Goal: Complete application form

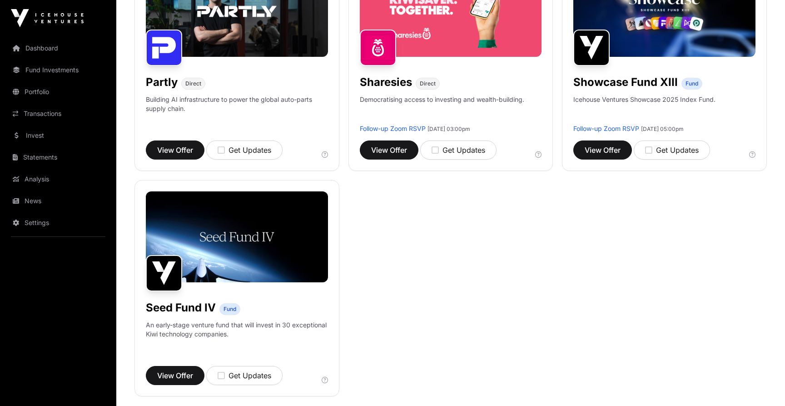
scroll to position [642, 0]
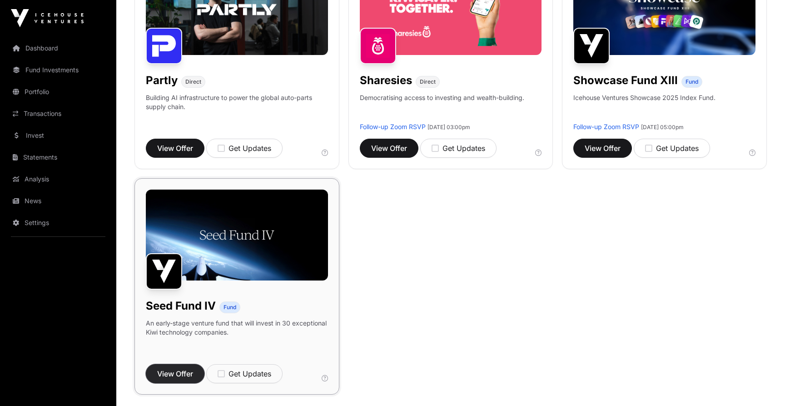
click at [161, 374] on span "View Offer" at bounding box center [175, 373] width 36 height 11
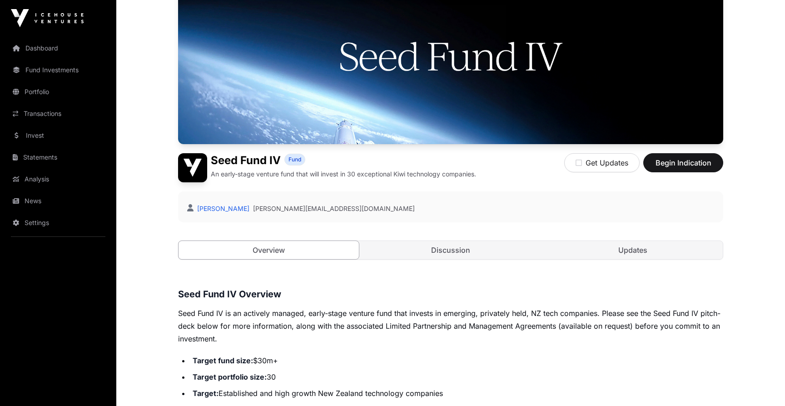
scroll to position [312, 0]
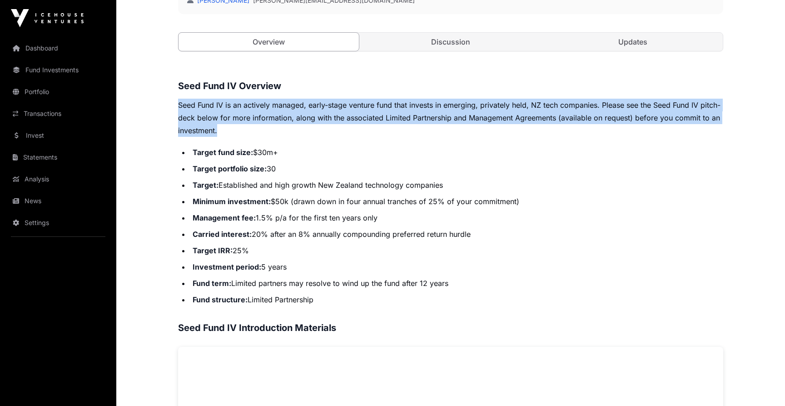
drag, startPoint x: 360, startPoint y: 79, endPoint x: 360, endPoint y: 136, distance: 57.2
click at [360, 136] on div "Seed Fund IV Overview Seed Fund IV is an actively managed, early-stage venture …" at bounding box center [450, 366] width 545 height 575
click at [360, 136] on p "Seed Fund IV is an actively managed, early-stage venture fund that invests in e…" at bounding box center [450, 118] width 545 height 38
drag, startPoint x: 360, startPoint y: 136, endPoint x: 369, endPoint y: 100, distance: 37.4
click at [369, 100] on p "Seed Fund IV is an actively managed, early-stage venture fund that invests in e…" at bounding box center [450, 118] width 545 height 38
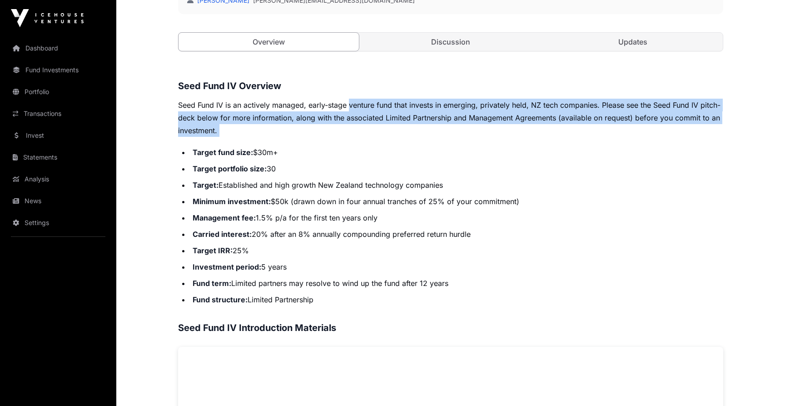
click at [369, 100] on p "Seed Fund IV is an actively managed, early-stage venture fund that invests in e…" at bounding box center [450, 118] width 545 height 38
drag, startPoint x: 375, startPoint y: 94, endPoint x: 375, endPoint y: 129, distance: 35.9
click at [375, 129] on div "Seed Fund IV Overview Seed Fund IV is an actively managed, early-stage venture …" at bounding box center [450, 366] width 545 height 575
click at [375, 129] on p "Seed Fund IV is an actively managed, early-stage venture fund that invests in e…" at bounding box center [450, 118] width 545 height 38
drag, startPoint x: 375, startPoint y: 129, endPoint x: 375, endPoint y: 100, distance: 30.0
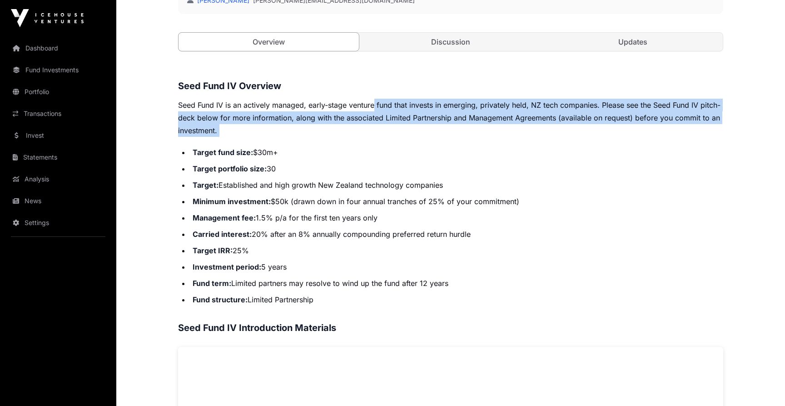
click at [375, 99] on p "Seed Fund IV is an actively managed, early-stage venture fund that invests in e…" at bounding box center [450, 118] width 545 height 38
click at [375, 100] on p "Seed Fund IV is an actively managed, early-stage venture fund that invests in e…" at bounding box center [450, 118] width 545 height 38
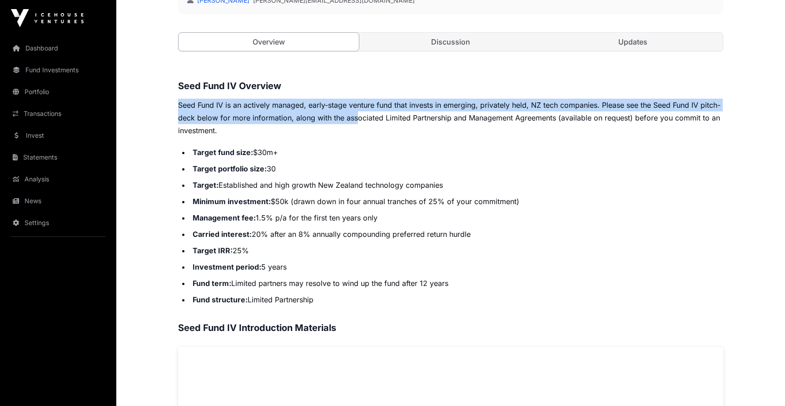
drag, startPoint x: 378, startPoint y: 93, endPoint x: 378, endPoint y: 122, distance: 29.1
click at [378, 122] on div "Seed Fund IV Overview Seed Fund IV is an actively managed, early-stage venture …" at bounding box center [450, 366] width 545 height 575
click at [378, 122] on p "Seed Fund IV is an actively managed, early-stage venture fund that invests in e…" at bounding box center [450, 118] width 545 height 38
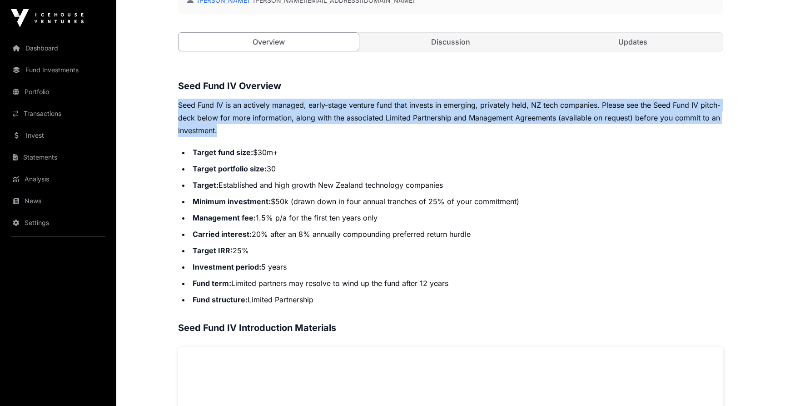
drag, startPoint x: 378, startPoint y: 134, endPoint x: 378, endPoint y: 98, distance: 35.4
click at [378, 98] on div "Seed Fund IV Overview Seed Fund IV is an actively managed, early-stage venture …" at bounding box center [450, 366] width 545 height 575
drag, startPoint x: 378, startPoint y: 98, endPoint x: 378, endPoint y: 131, distance: 33.2
click at [378, 131] on div "Seed Fund IV Overview Seed Fund IV is an actively managed, early-stage venture …" at bounding box center [450, 366] width 545 height 575
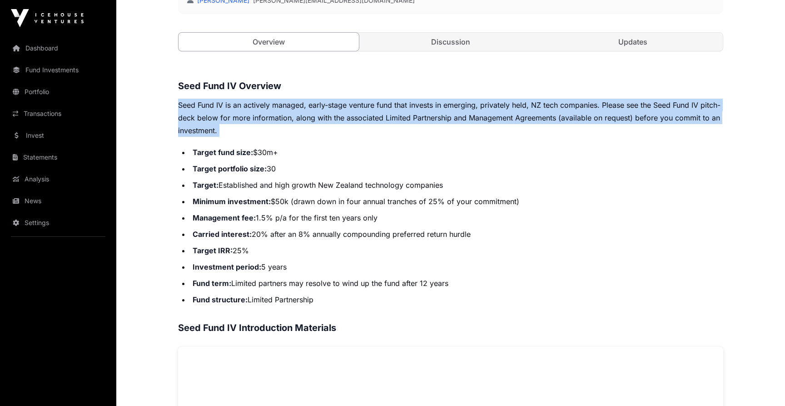
click at [378, 131] on p "Seed Fund IV is an actively managed, early-stage venture fund that invests in e…" at bounding box center [450, 118] width 545 height 38
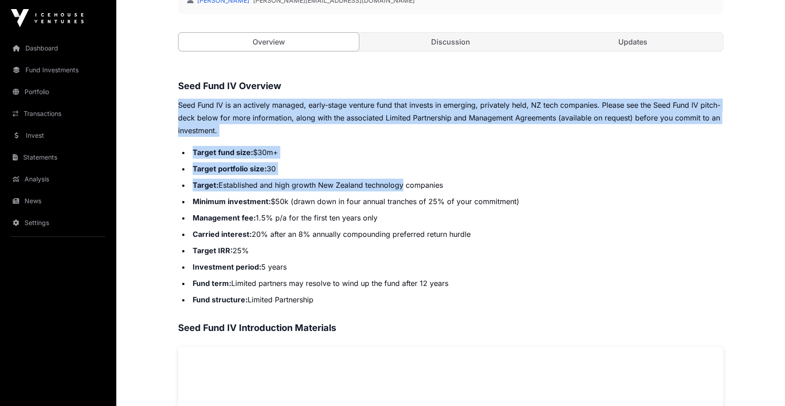
drag, startPoint x: 378, startPoint y: 131, endPoint x: 389, endPoint y: 179, distance: 49.4
click at [389, 179] on div "Seed Fund IV Overview Seed Fund IV is an actively managed, early-stage venture …" at bounding box center [450, 366] width 545 height 575
click at [389, 179] on li "Target: Established and high growth New Zealand technology companies" at bounding box center [456, 185] width 533 height 13
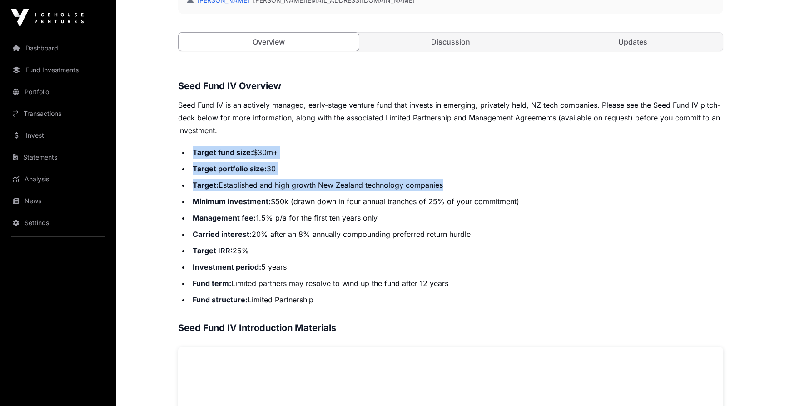
drag, startPoint x: 454, startPoint y: 185, endPoint x: 454, endPoint y: 144, distance: 41.8
click at [454, 144] on div "Seed Fund IV Overview Seed Fund IV is an actively managed, early-stage venture …" at bounding box center [450, 366] width 545 height 575
drag, startPoint x: 454, startPoint y: 144, endPoint x: 461, endPoint y: 179, distance: 35.6
click at [461, 179] on div "Seed Fund IV Overview Seed Fund IV is an actively managed, early-stage venture …" at bounding box center [450, 366] width 545 height 575
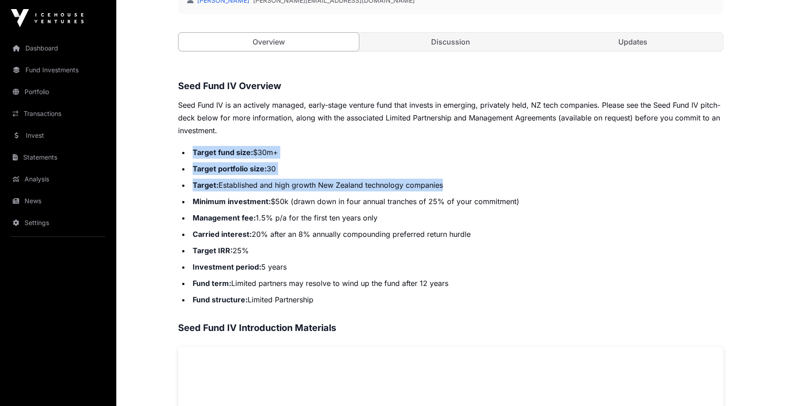
click at [461, 179] on li "Target: Established and high growth New Zealand technology companies" at bounding box center [456, 185] width 533 height 13
drag, startPoint x: 204, startPoint y: 185, endPoint x: 459, endPoint y: 182, distance: 255.4
click at [459, 182] on li "Target: Established and high growth New Zealand technology companies" at bounding box center [456, 185] width 533 height 13
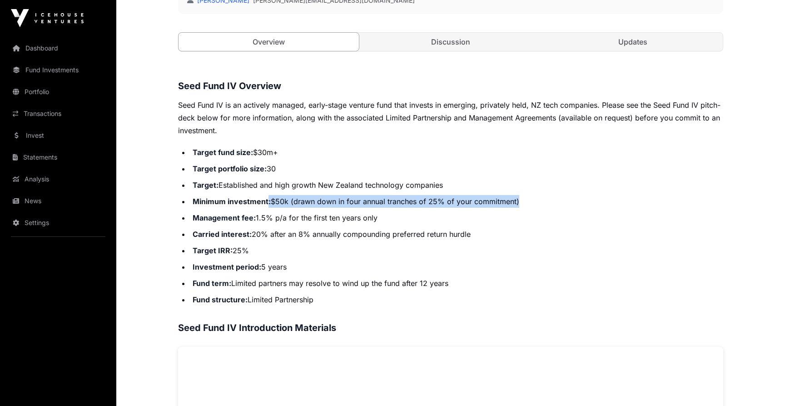
drag, startPoint x: 268, startPoint y: 202, endPoint x: 567, endPoint y: 204, distance: 299.4
click at [567, 204] on li "Minimum investment: $50k (drawn down in four annual tranches of 25% of your com…" at bounding box center [456, 201] width 533 height 13
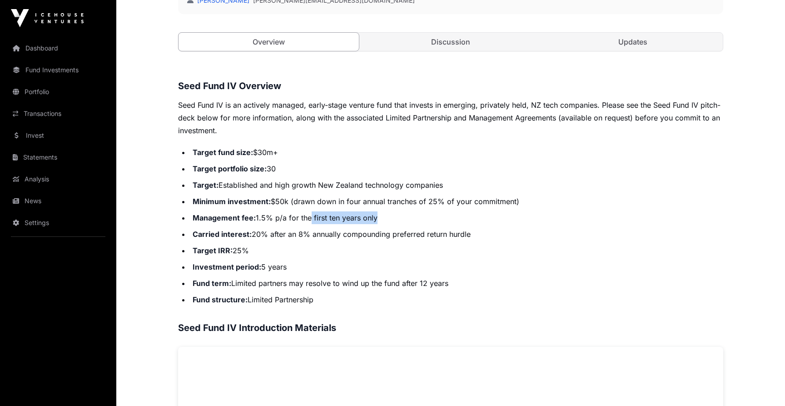
drag, startPoint x: 567, startPoint y: 211, endPoint x: 311, endPoint y: 217, distance: 256.8
click at [311, 218] on li "Management fee: 1.5% p/a for the first ten years only" at bounding box center [456, 217] width 533 height 13
click at [311, 217] on li "Management fee: 1.5% p/a for the first ten years only" at bounding box center [456, 217] width 533 height 13
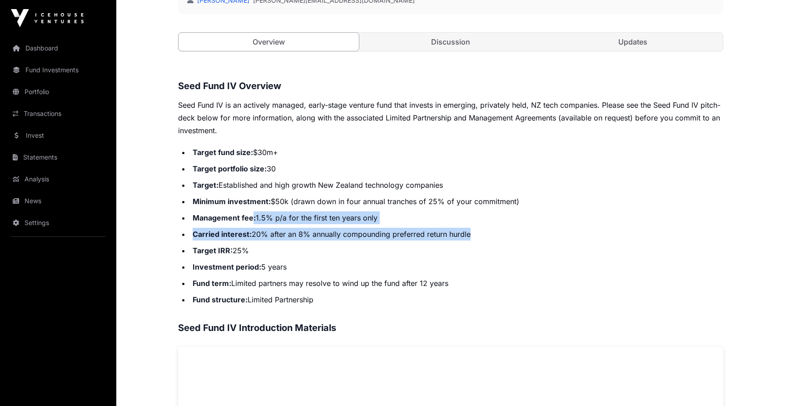
drag, startPoint x: 254, startPoint y: 218, endPoint x: 277, endPoint y: 240, distance: 32.1
click at [277, 240] on ul "Target fund size: $30m+ Target portfolio size: 30 Target: Established and high …" at bounding box center [450, 226] width 545 height 160
drag, startPoint x: 251, startPoint y: 235, endPoint x: 503, endPoint y: 237, distance: 251.7
click at [503, 237] on li "Carried interest: 20% after an 8% annually compounding preferred return hurdle" at bounding box center [456, 234] width 533 height 13
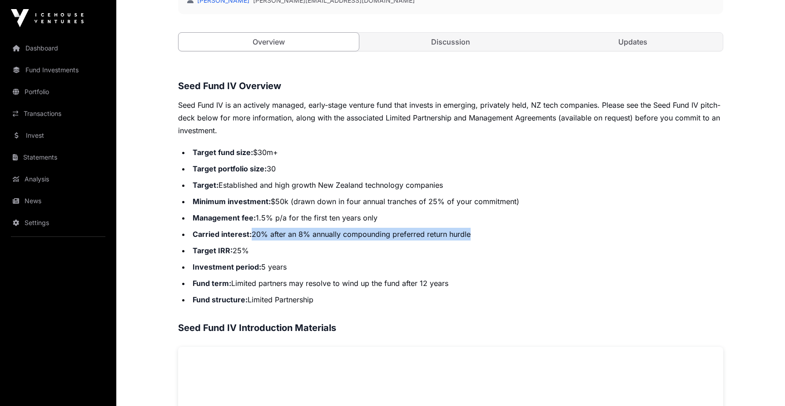
click at [503, 237] on li "Carried interest: 20% after an 8% annually compounding preferred return hurdle" at bounding box center [456, 234] width 533 height 13
drag, startPoint x: 503, startPoint y: 237, endPoint x: 246, endPoint y: 236, distance: 256.3
click at [246, 236] on li "Carried interest: 20% after an 8% annually compounding preferred return hurdle" at bounding box center [456, 234] width 533 height 13
click at [246, 236] on strong "Carried interest:" at bounding box center [222, 233] width 59 height 9
drag, startPoint x: 254, startPoint y: 236, endPoint x: 478, endPoint y: 239, distance: 223.6
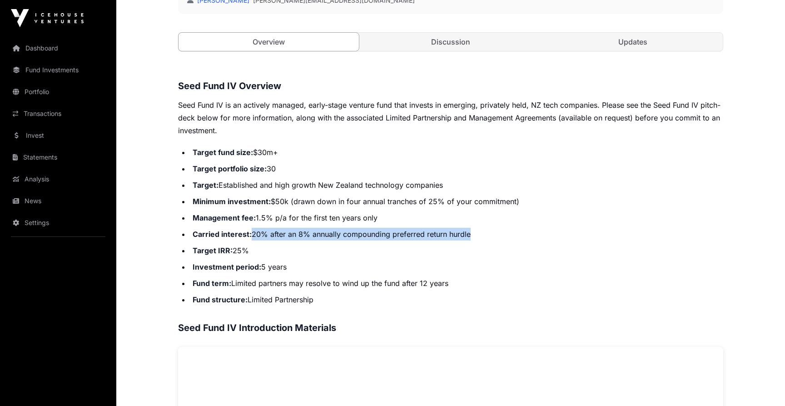
click at [478, 239] on li "Carried interest: 20% after an 8% annually compounding preferred return hurdle" at bounding box center [456, 234] width 533 height 13
click at [238, 256] on li "Target IRR: 25%" at bounding box center [456, 250] width 533 height 13
click at [235, 256] on li "Target IRR: 25%" at bounding box center [456, 250] width 533 height 13
drag, startPoint x: 233, startPoint y: 253, endPoint x: 253, endPoint y: 253, distance: 20.0
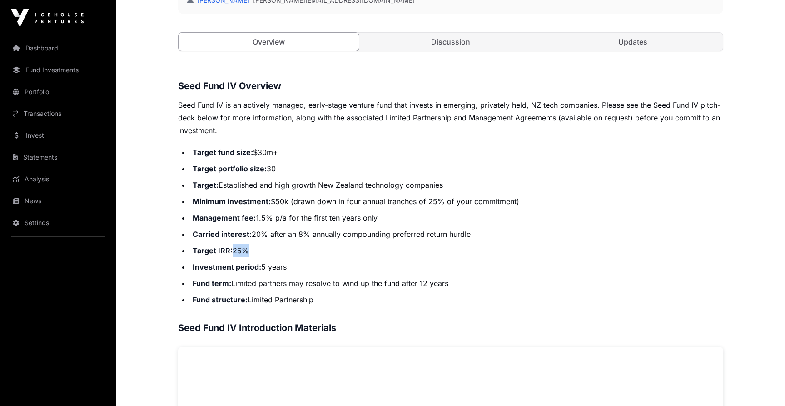
click at [253, 253] on li "Target IRR: 25%" at bounding box center [456, 250] width 533 height 13
drag, startPoint x: 253, startPoint y: 253, endPoint x: 231, endPoint y: 253, distance: 21.8
click at [231, 253] on li "Target IRR: 25%" at bounding box center [456, 250] width 533 height 13
click at [231, 253] on strong "Target IRR:" at bounding box center [213, 250] width 40 height 9
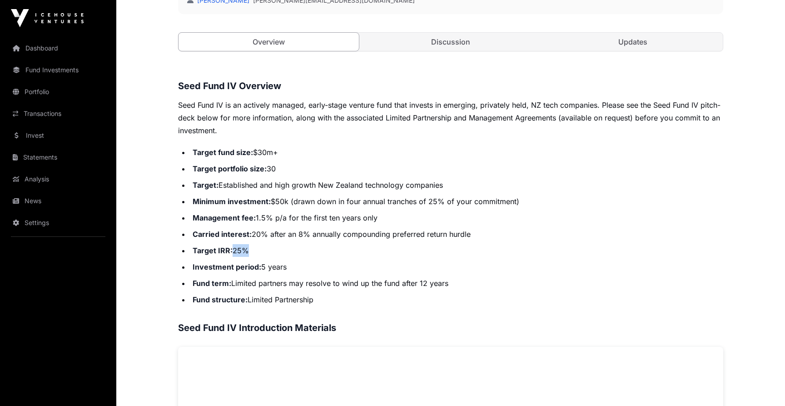
drag, startPoint x: 231, startPoint y: 253, endPoint x: 255, endPoint y: 253, distance: 23.6
click at [255, 253] on li "Target IRR: 25%" at bounding box center [456, 250] width 533 height 13
drag, startPoint x: 303, startPoint y: 271, endPoint x: 260, endPoint y: 271, distance: 42.3
click at [260, 271] on li "Investment period: 5 years" at bounding box center [456, 266] width 533 height 13
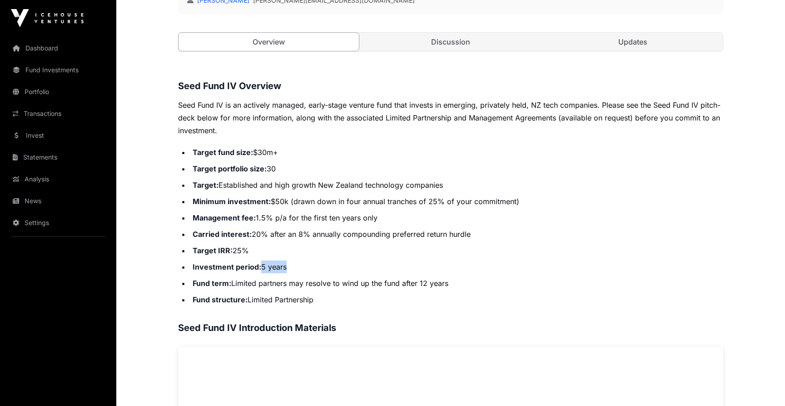
click at [260, 271] on strong "Investment period:" at bounding box center [227, 266] width 69 height 9
drag, startPoint x: 229, startPoint y: 284, endPoint x: 518, endPoint y: 284, distance: 289.9
click at [518, 284] on li "Fund term: Limited partners may resolve to wind up the fund after 12 years" at bounding box center [456, 283] width 533 height 13
drag, startPoint x: 518, startPoint y: 284, endPoint x: 236, endPoint y: 286, distance: 282.2
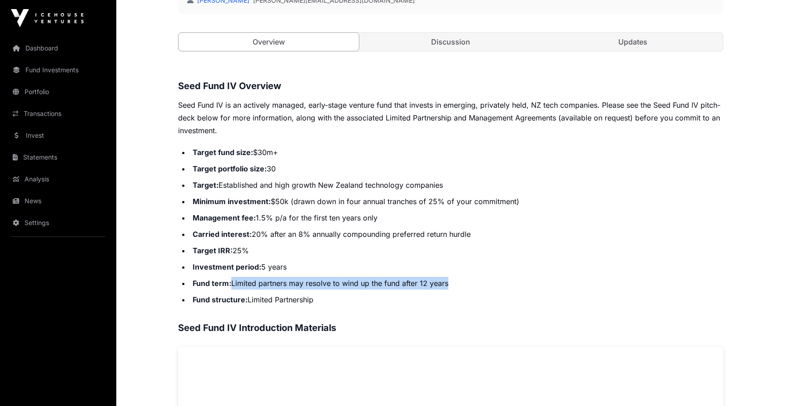
click at [236, 286] on li "Fund term: Limited partners may resolve to wind up the fund after 12 years" at bounding box center [456, 283] width 533 height 13
drag, startPoint x: 229, startPoint y: 286, endPoint x: 478, endPoint y: 291, distance: 249.5
click at [478, 291] on ul "Target fund size: $30m+ Target portfolio size: 30 Target: Established and high …" at bounding box center [450, 226] width 545 height 160
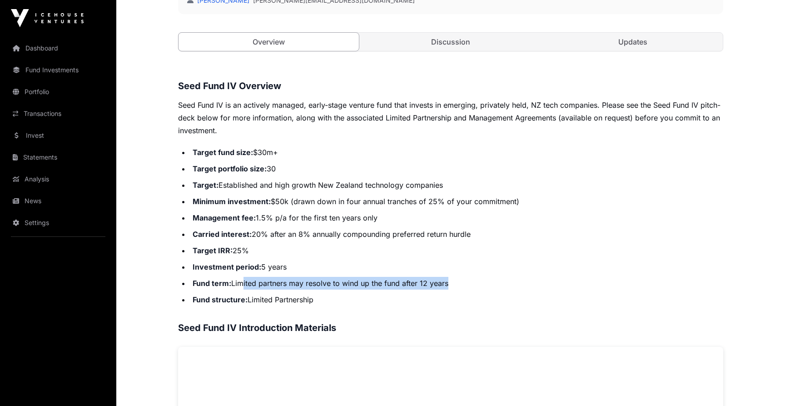
drag, startPoint x: 470, startPoint y: 284, endPoint x: 242, endPoint y: 286, distance: 227.6
click at [242, 286] on li "Fund term: Limited partners may resolve to wind up the fund after 12 years" at bounding box center [456, 283] width 533 height 13
drag, startPoint x: 250, startPoint y: 304, endPoint x: 347, endPoint y: 299, distance: 97.0
click at [347, 299] on li "Fund structure: Limited Partnership" at bounding box center [456, 299] width 533 height 13
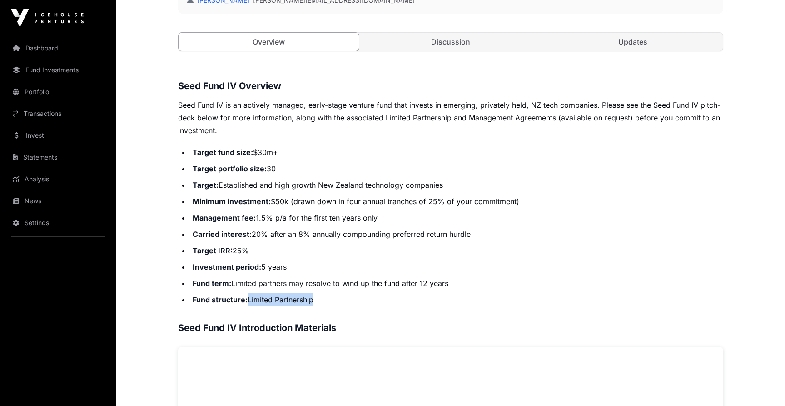
click at [347, 299] on li "Fund structure: Limited Partnership" at bounding box center [456, 299] width 533 height 13
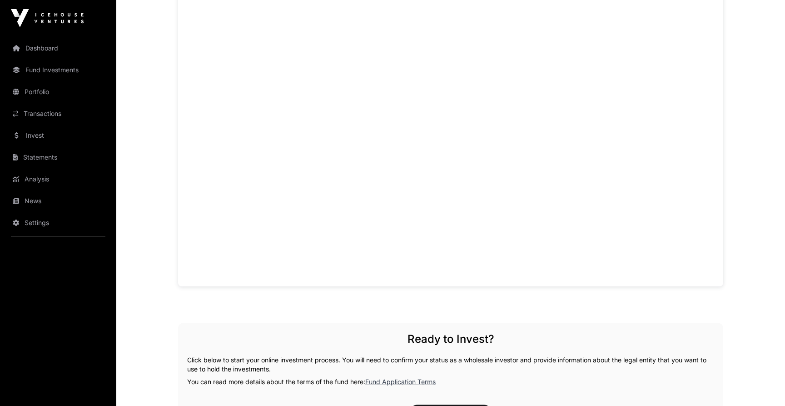
scroll to position [0, 0]
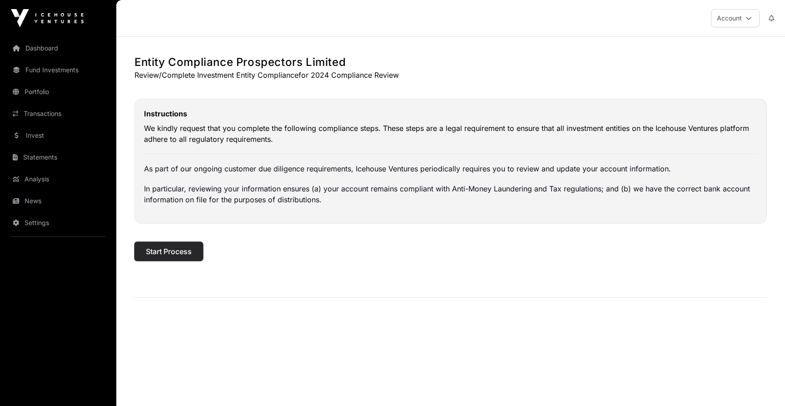
click at [171, 254] on span "Start Process" at bounding box center [169, 251] width 46 height 11
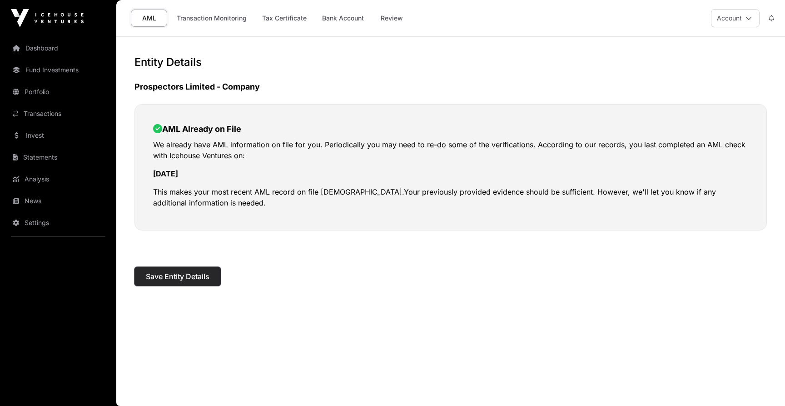
click at [201, 279] on span "Save Entity Details" at bounding box center [178, 276] width 64 height 11
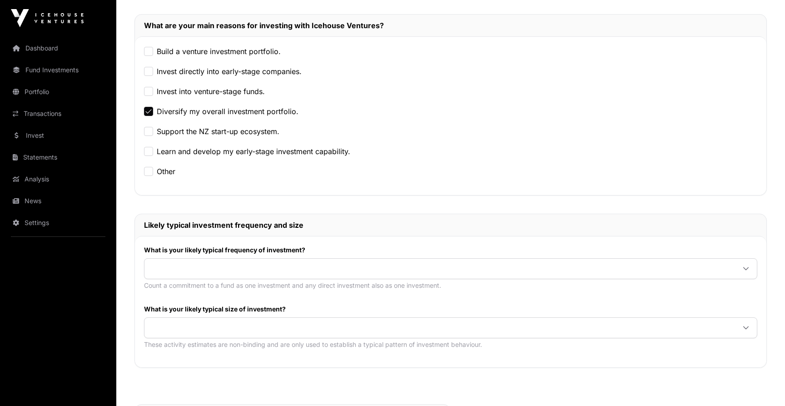
scroll to position [199, 0]
click at [184, 263] on span at bounding box center [439, 267] width 591 height 16
click at [209, 300] on span "Once or twice per year" at bounding box center [191, 302] width 79 height 7
click at [198, 329] on span at bounding box center [439, 327] width 591 height 16
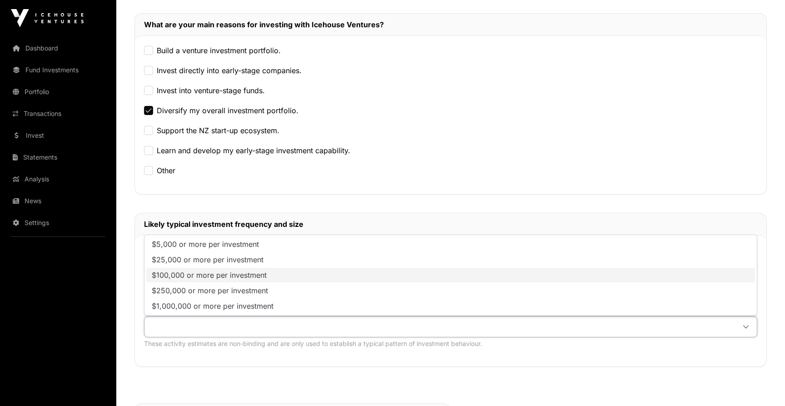
click at [228, 279] on span "$100,000 or more per investment" at bounding box center [209, 274] width 115 height 7
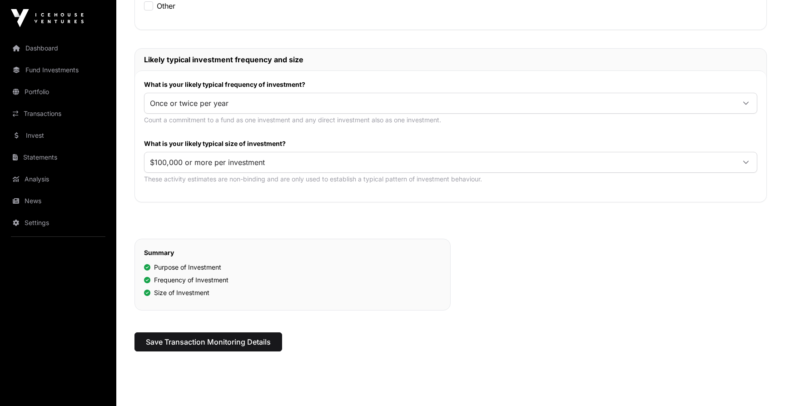
scroll to position [385, 0]
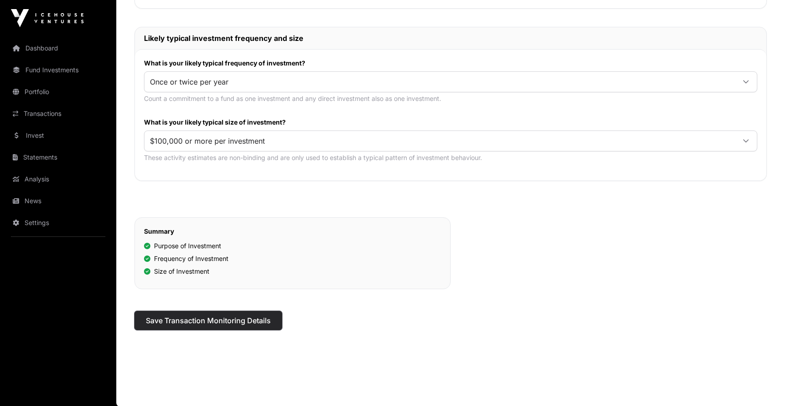
click at [194, 318] on span "Save Transaction Monitoring Details" at bounding box center [208, 320] width 125 height 11
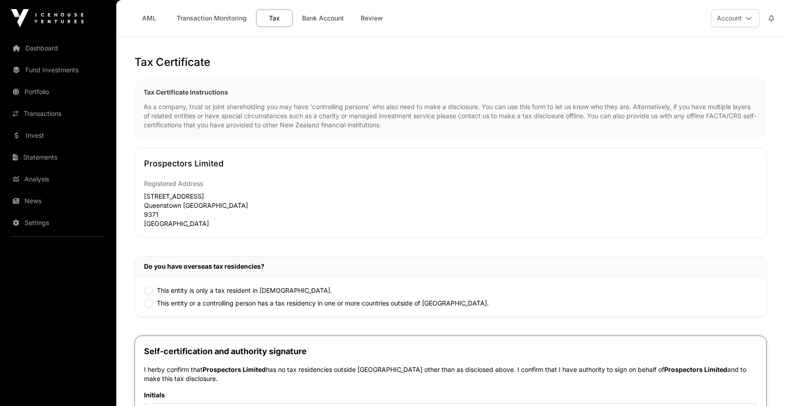
click at [200, 287] on label "This entity is only a tax resident in [DEMOGRAPHIC_DATA]." at bounding box center [244, 290] width 175 height 9
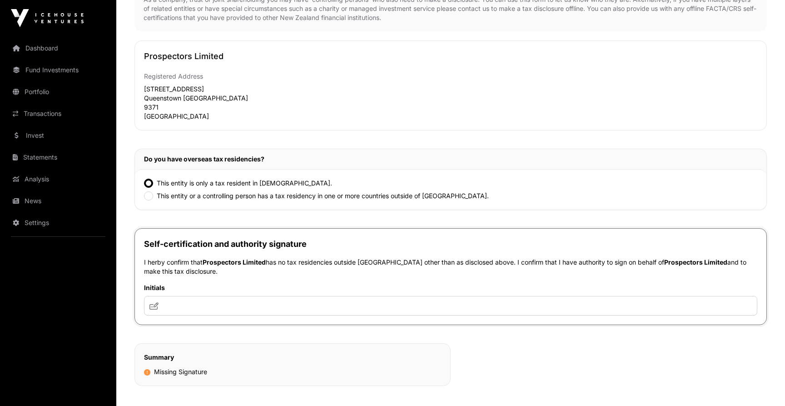
scroll to position [130, 0]
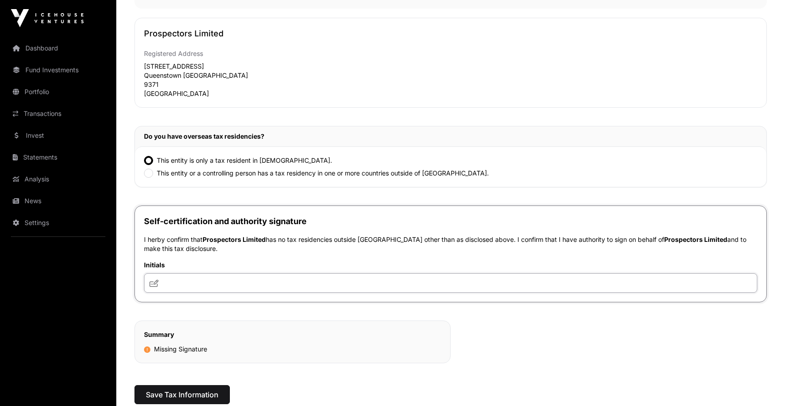
click at [200, 287] on input "text" at bounding box center [450, 283] width 613 height 20
type input "**"
click at [279, 313] on div "Tax Certificate Instructions As a company, trust or joint shareholding you may …" at bounding box center [450, 156] width 632 height 414
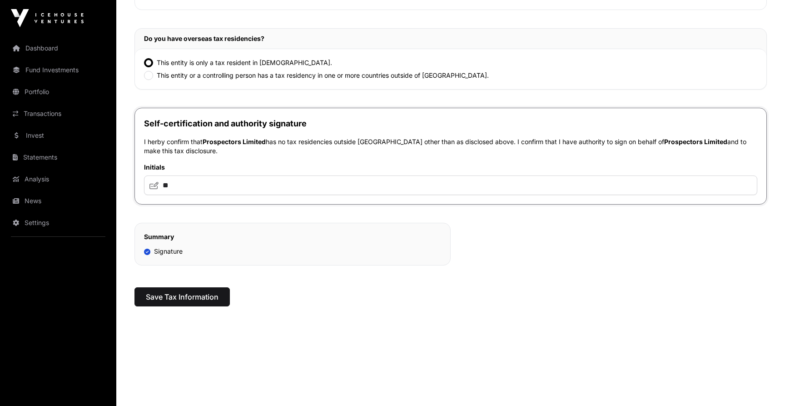
scroll to position [242, 0]
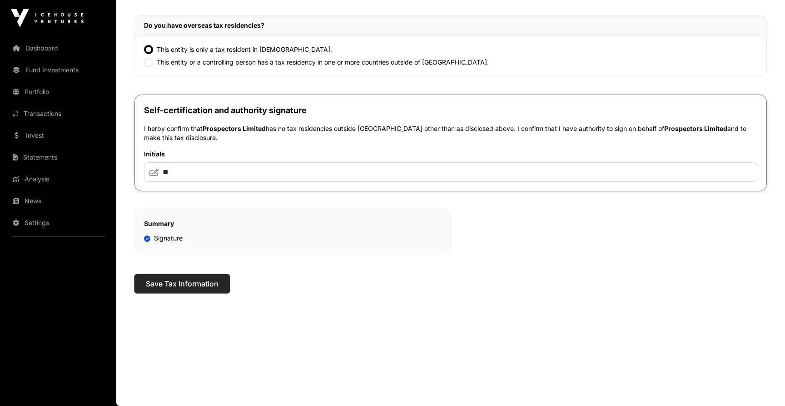
click at [194, 292] on button "Save Tax Information" at bounding box center [181, 283] width 95 height 19
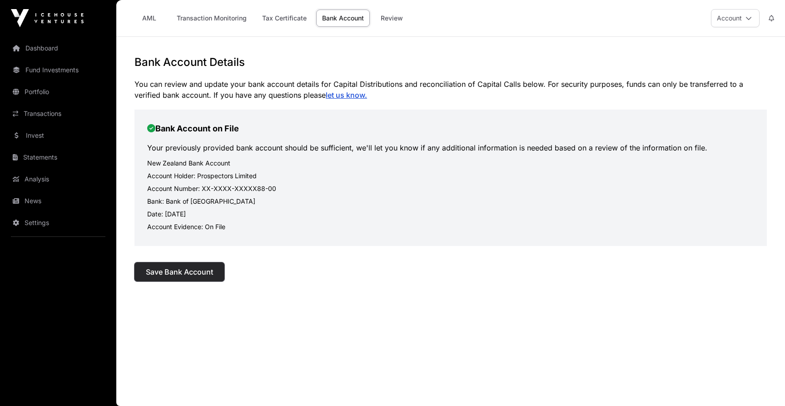
click at [198, 272] on span "Save Bank Account" at bounding box center [179, 271] width 67 height 11
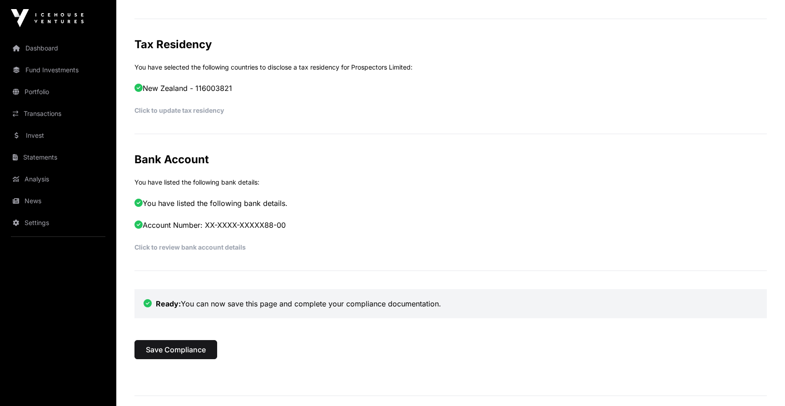
scroll to position [489, 0]
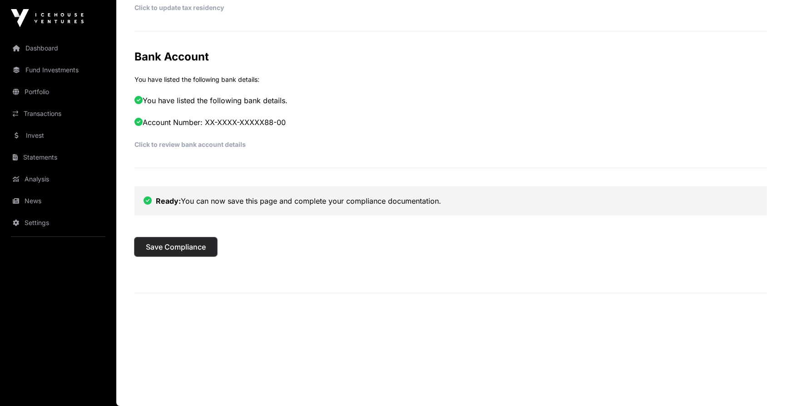
click at [189, 240] on button "Save Compliance" at bounding box center [175, 246] width 83 height 19
